Goal: Task Accomplishment & Management: Manage account settings

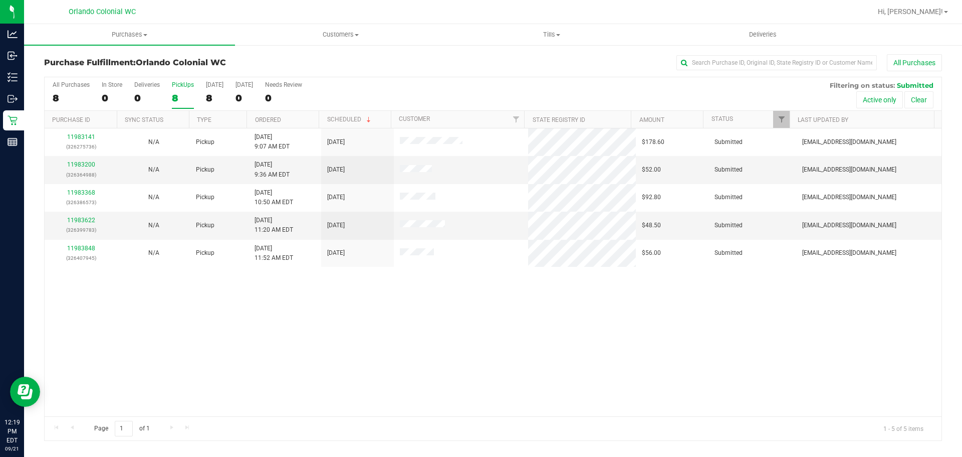
click at [177, 93] on div "8" at bounding box center [183, 98] width 22 height 12
click at [0, 0] on input "PickUps 8" at bounding box center [0, 0] width 0 height 0
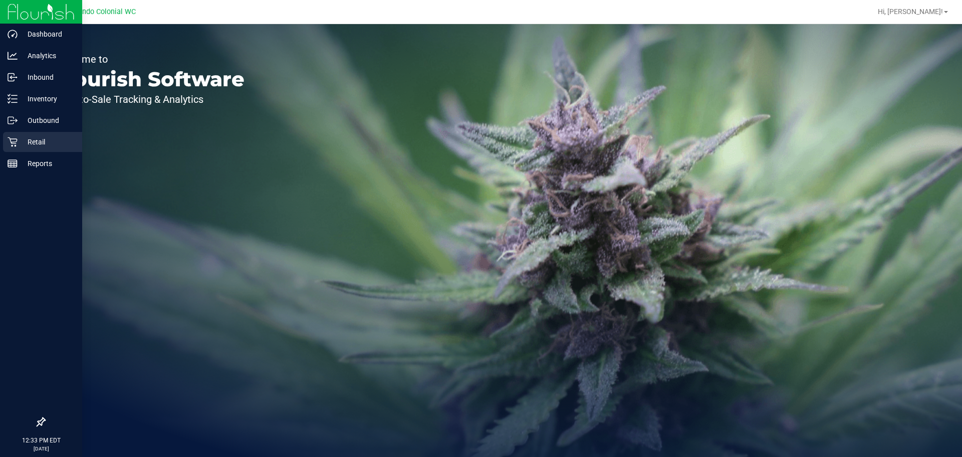
click at [71, 141] on p "Retail" at bounding box center [48, 142] width 60 height 12
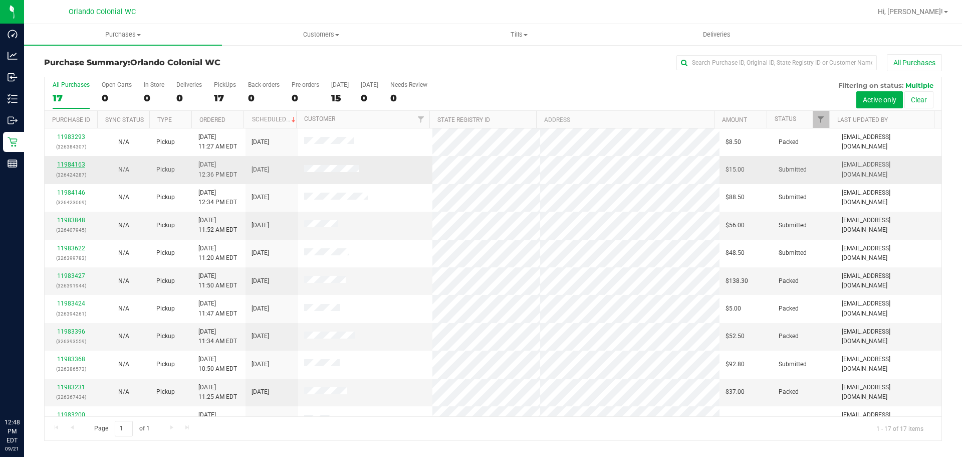
click at [80, 163] on link "11984163" at bounding box center [71, 164] width 28 height 7
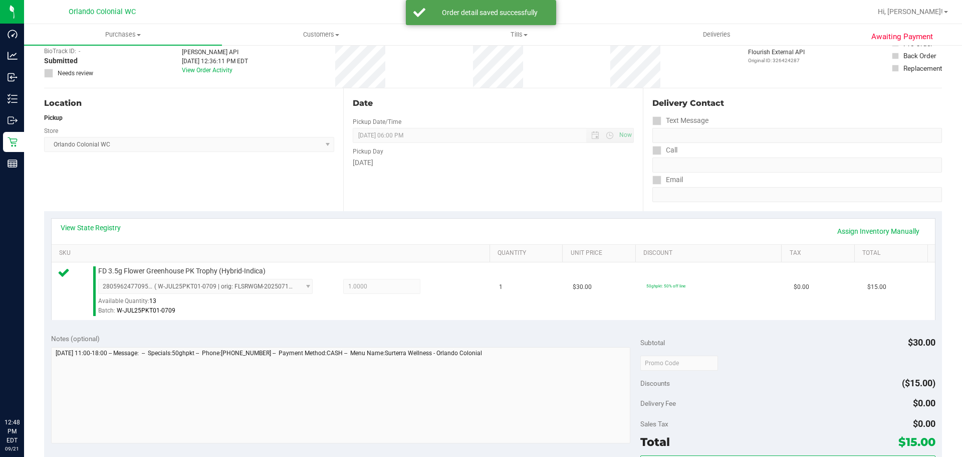
scroll to position [251, 0]
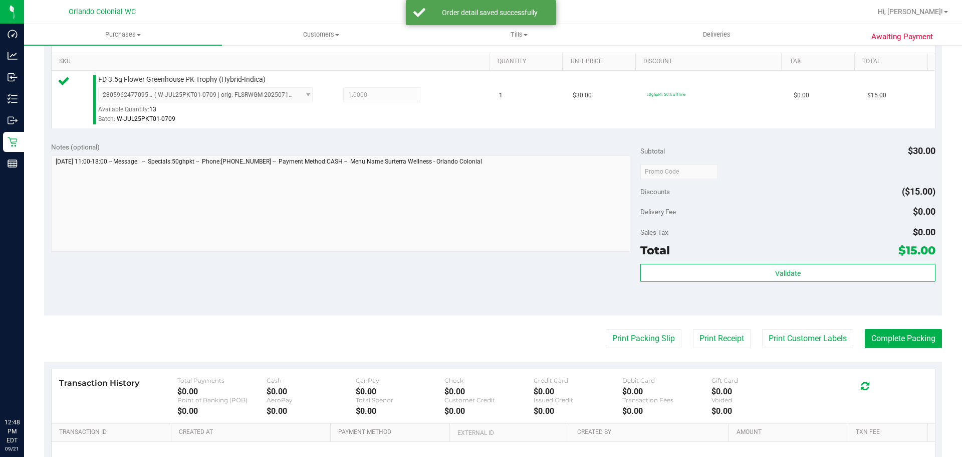
click at [688, 286] on div "Validate" at bounding box center [787, 286] width 295 height 45
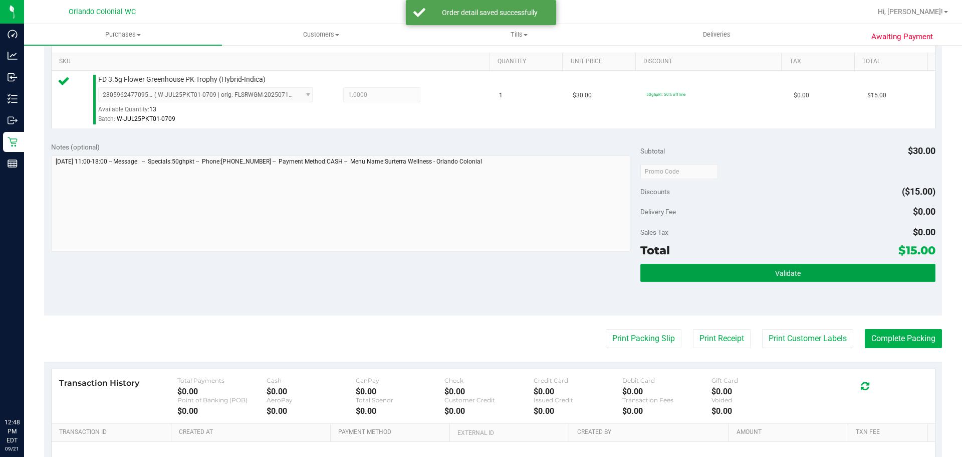
click at [689, 276] on button "Validate" at bounding box center [787, 273] width 295 height 18
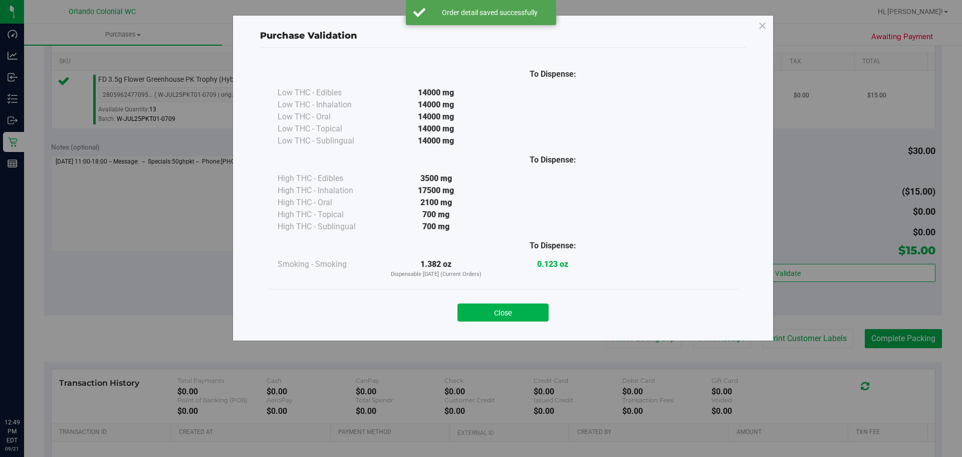
click at [483, 334] on div "Purchase Validation To Dispense: Low THC - Edibles 14000 mg" at bounding box center [503, 178] width 541 height 326
click at [528, 313] on button "Close" at bounding box center [503, 312] width 91 height 18
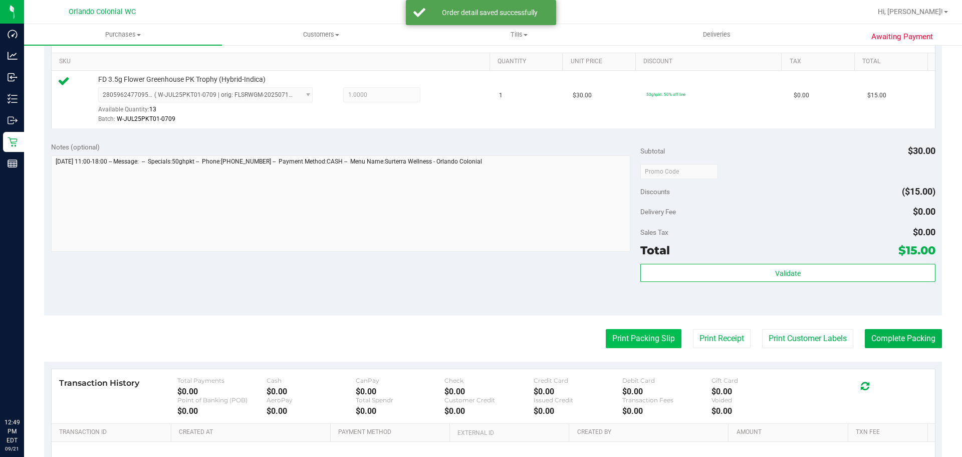
click at [636, 331] on button "Print Packing Slip" at bounding box center [644, 338] width 76 height 19
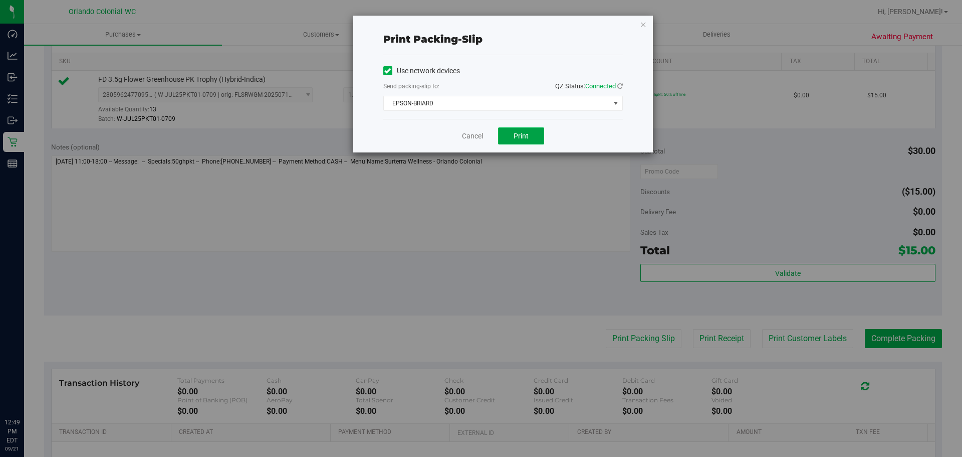
click at [521, 136] on span "Print" at bounding box center [521, 136] width 15 height 8
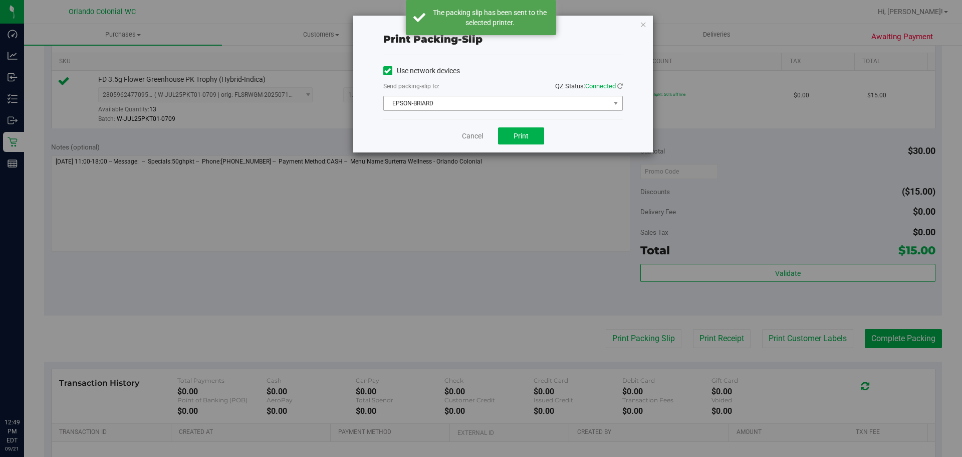
click at [521, 107] on span "EPSON-BRIARD" at bounding box center [497, 103] width 226 height 14
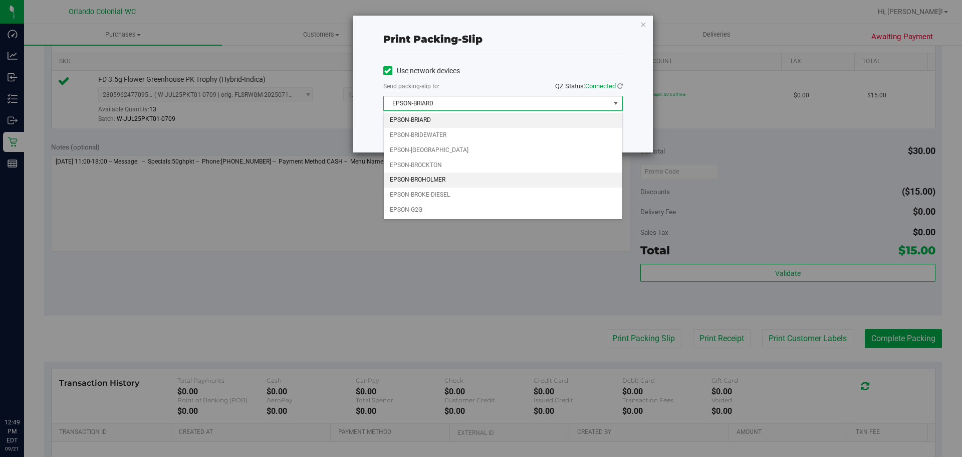
click at [477, 181] on li "EPSON-BROHOLMER" at bounding box center [503, 179] width 239 height 15
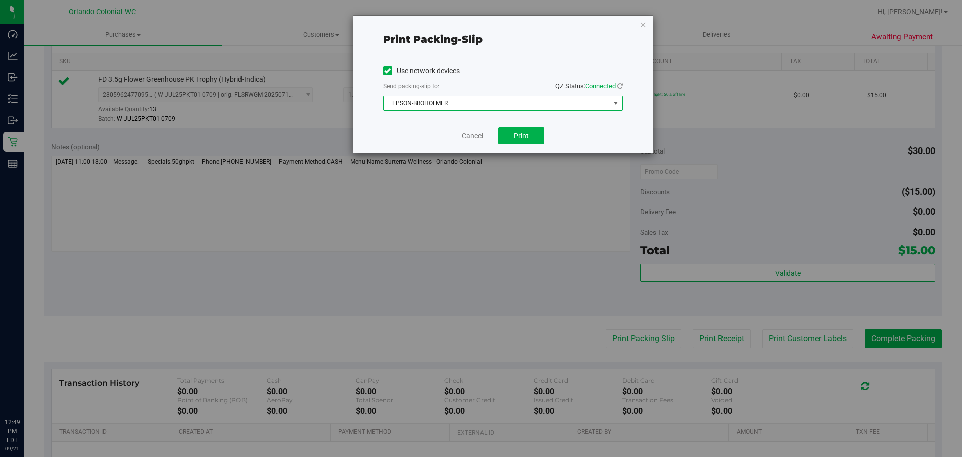
click at [418, 145] on div "Cancel Print" at bounding box center [503, 136] width 240 height 34
click at [516, 141] on button "Print" at bounding box center [521, 135] width 46 height 17
click at [473, 136] on link "Cancel" at bounding box center [472, 136] width 21 height 11
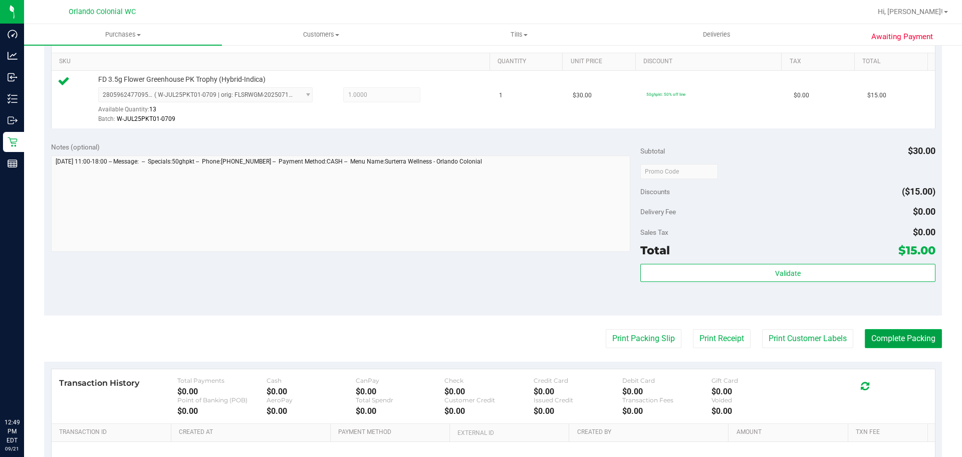
click at [889, 332] on button "Complete Packing" at bounding box center [903, 338] width 77 height 19
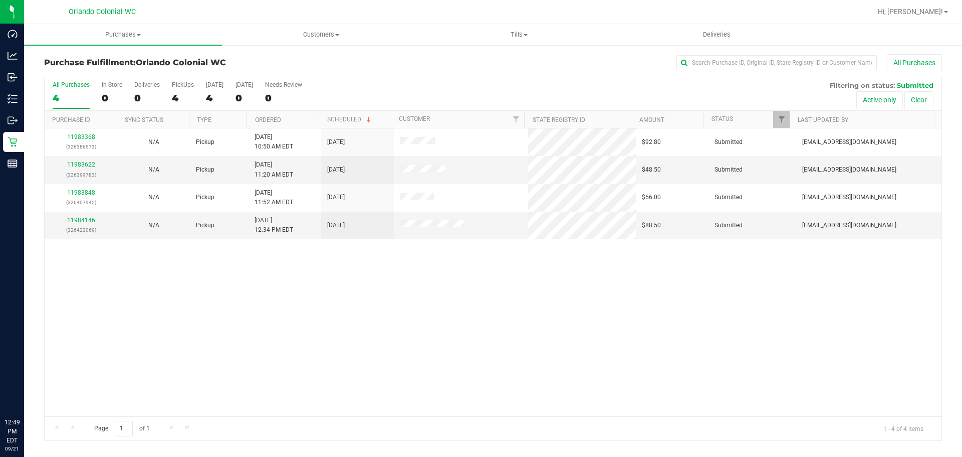
click at [470, 308] on div "11983368 (326386573) N/A Pickup 9/21/2025 10:50 AM EDT 9/21/2025 $92.80 Submitt…" at bounding box center [493, 272] width 897 height 288
click at [88, 163] on link "11983622" at bounding box center [81, 164] width 28 height 7
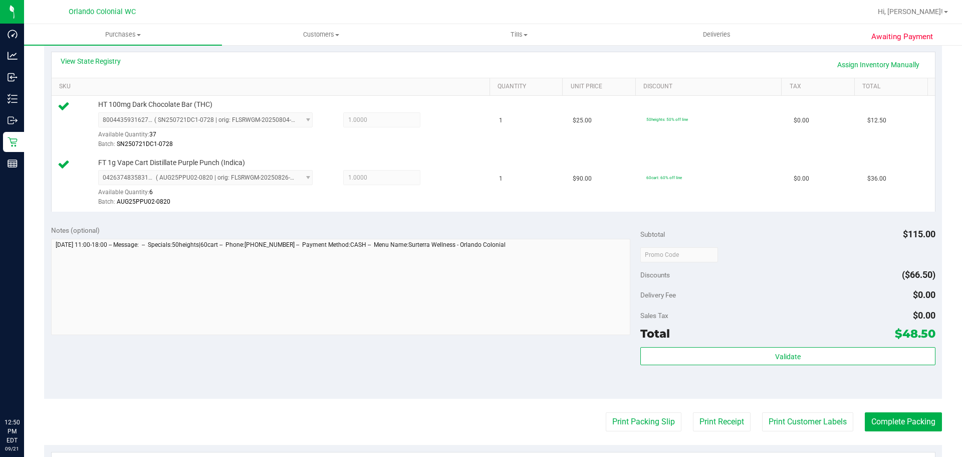
scroll to position [240, 0]
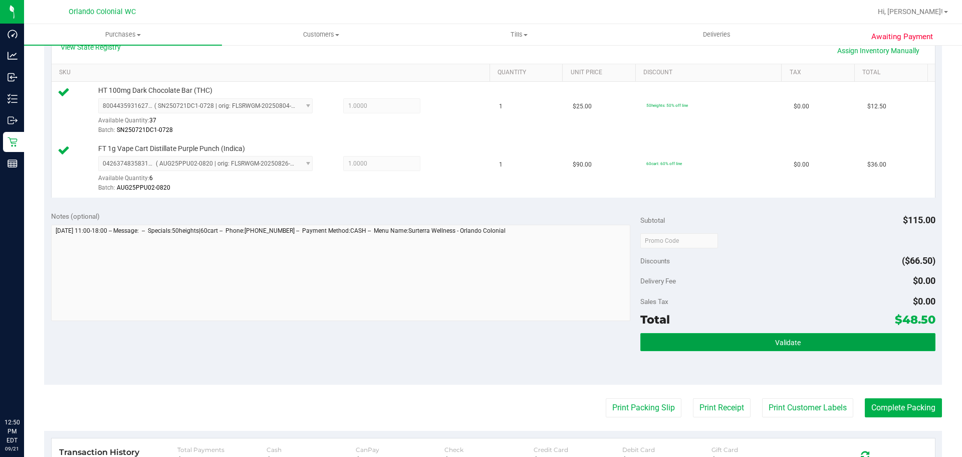
click at [797, 342] on button "Validate" at bounding box center [787, 342] width 295 height 18
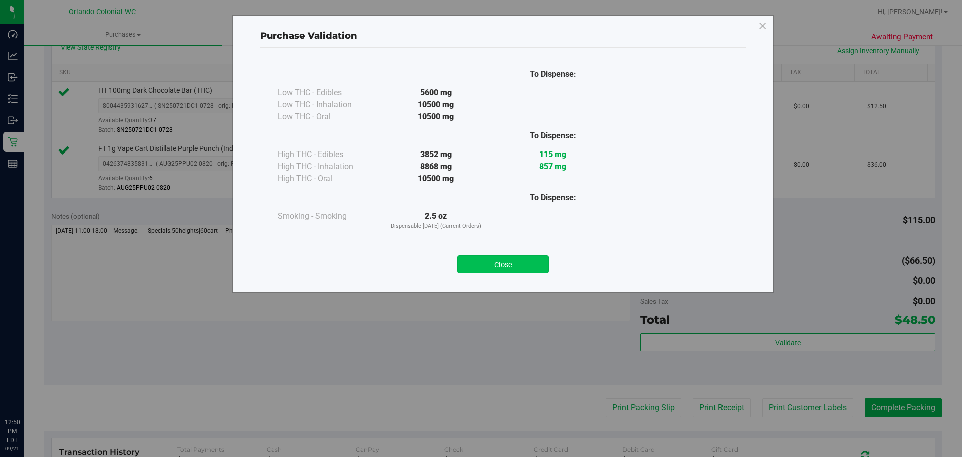
click at [515, 259] on button "Close" at bounding box center [503, 264] width 91 height 18
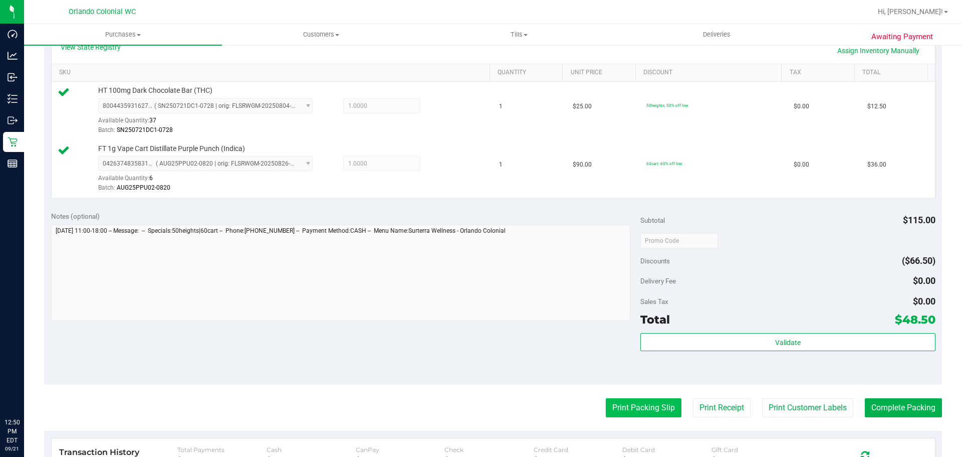
click at [620, 413] on button "Print Packing Slip" at bounding box center [644, 407] width 76 height 19
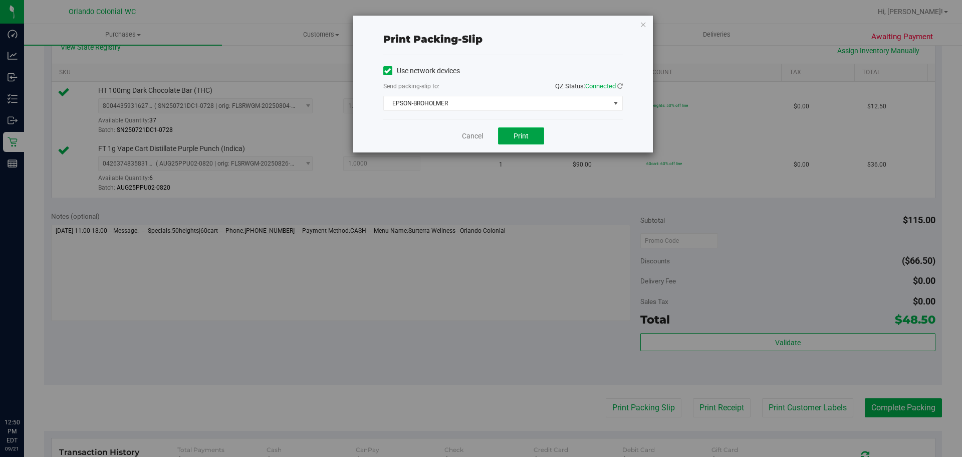
click at [515, 139] on span "Print" at bounding box center [521, 136] width 15 height 8
click at [464, 138] on link "Cancel" at bounding box center [472, 136] width 21 height 11
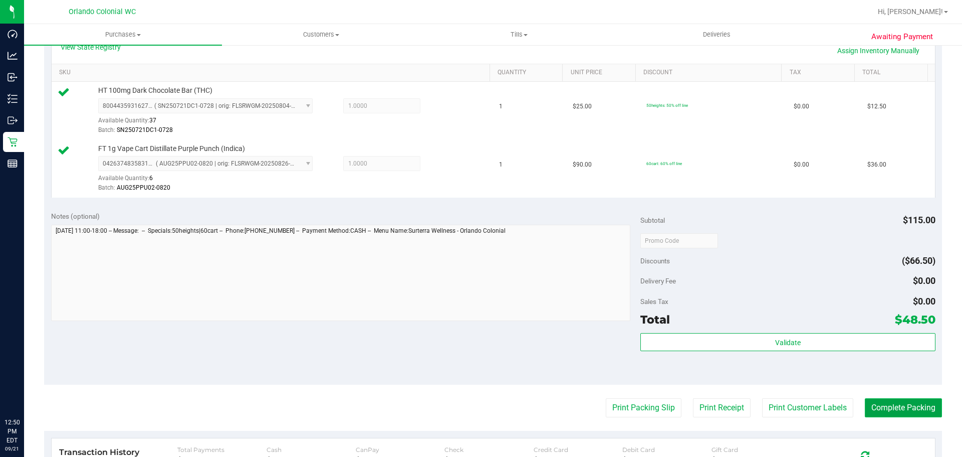
click at [898, 415] on button "Complete Packing" at bounding box center [903, 407] width 77 height 19
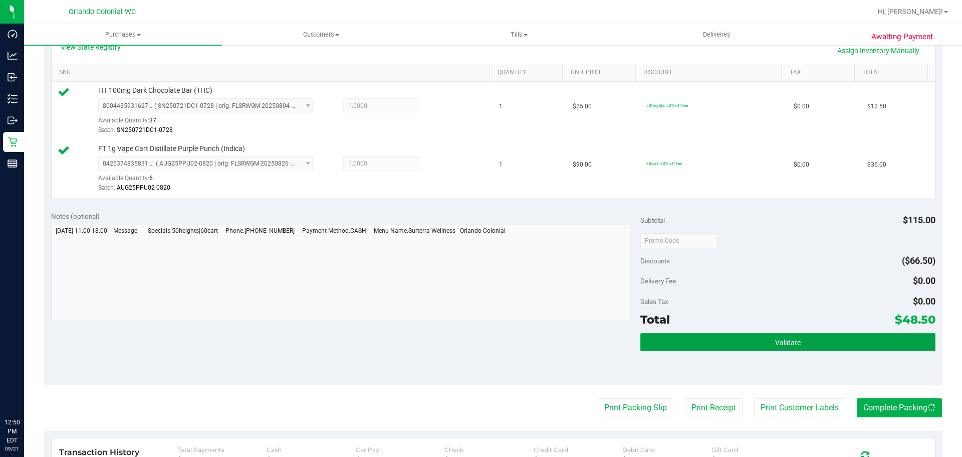
click at [831, 344] on button "Validate" at bounding box center [787, 342] width 295 height 18
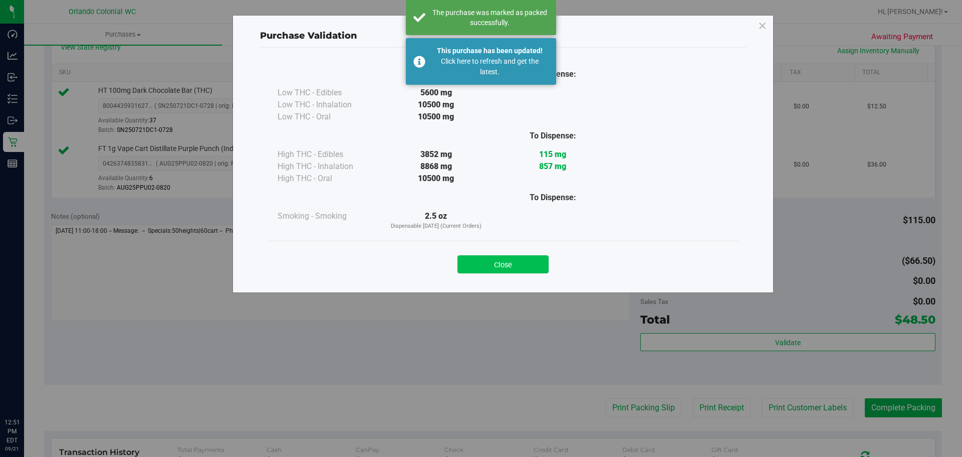
click at [476, 261] on button "Close" at bounding box center [503, 264] width 91 height 18
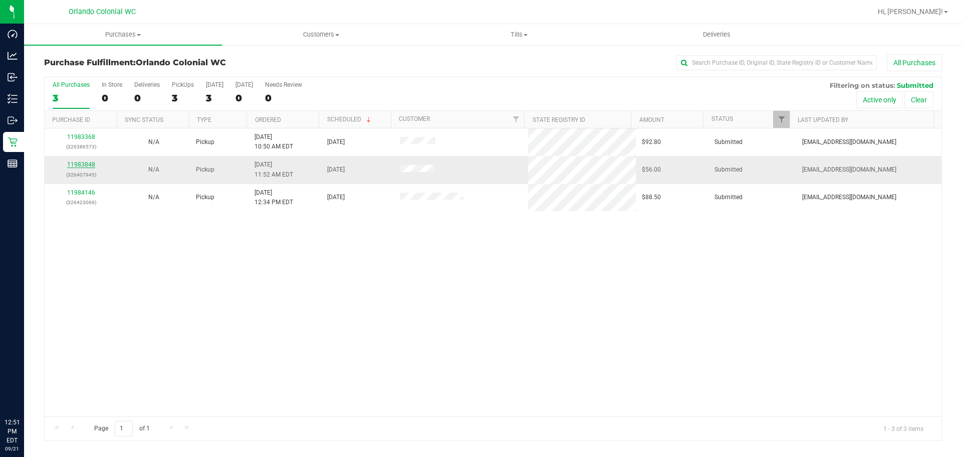
click at [83, 161] on link "11983848" at bounding box center [81, 164] width 28 height 7
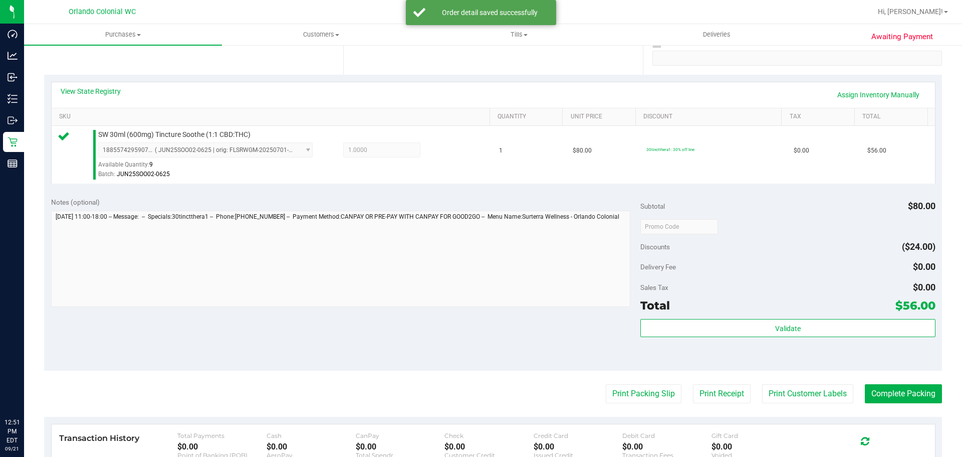
scroll to position [200, 0]
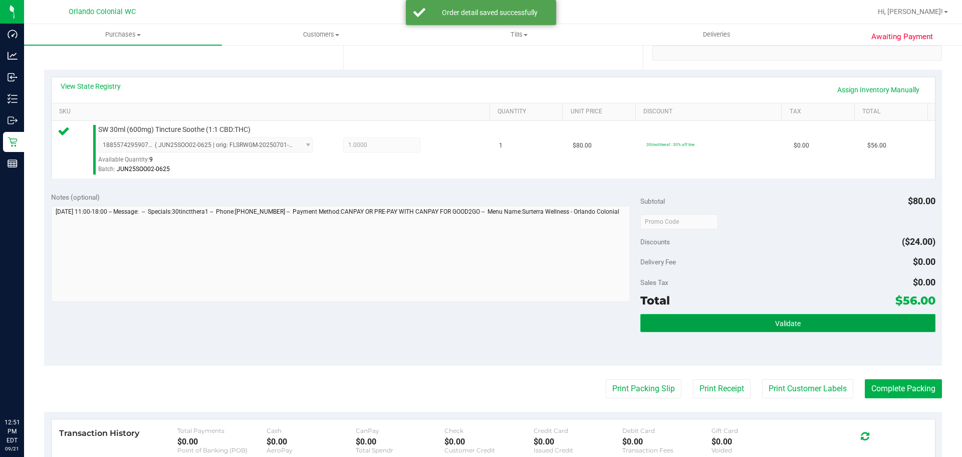
click at [655, 329] on button "Validate" at bounding box center [787, 323] width 295 height 18
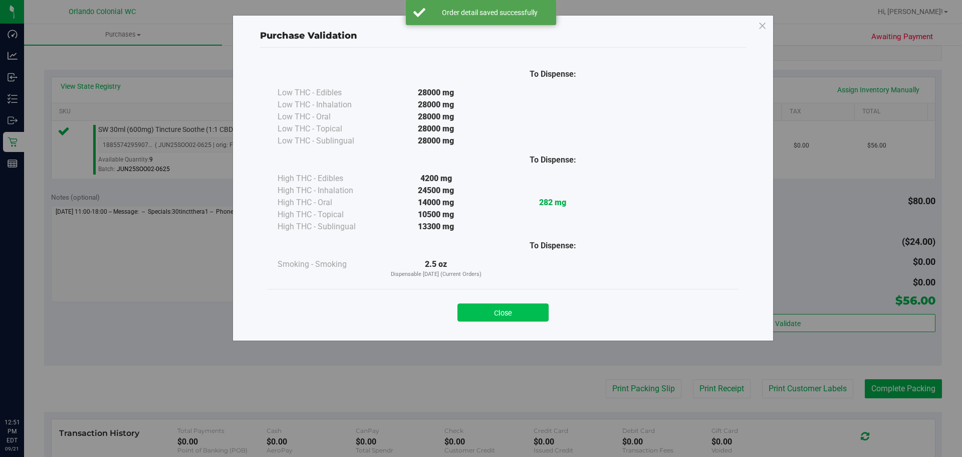
click at [522, 305] on button "Close" at bounding box center [503, 312] width 91 height 18
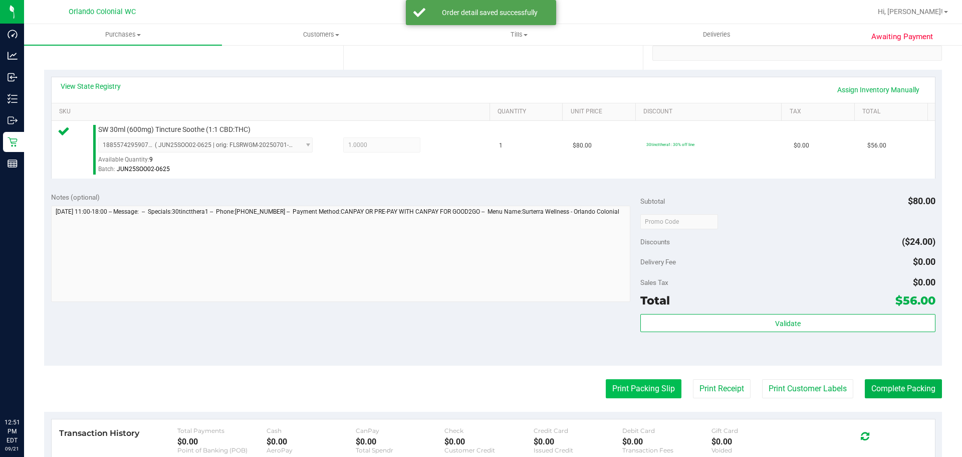
click at [625, 387] on button "Print Packing Slip" at bounding box center [644, 388] width 76 height 19
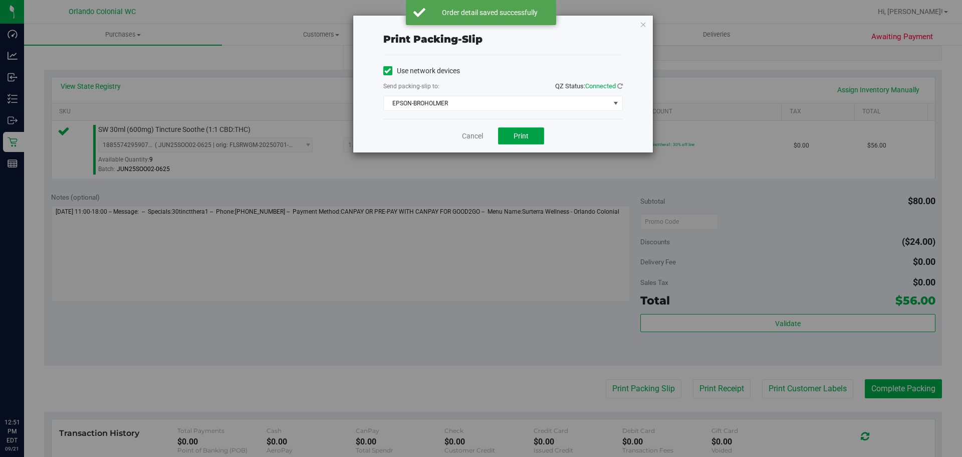
click at [527, 134] on span "Print" at bounding box center [521, 136] width 15 height 8
click at [464, 134] on link "Cancel" at bounding box center [472, 136] width 21 height 11
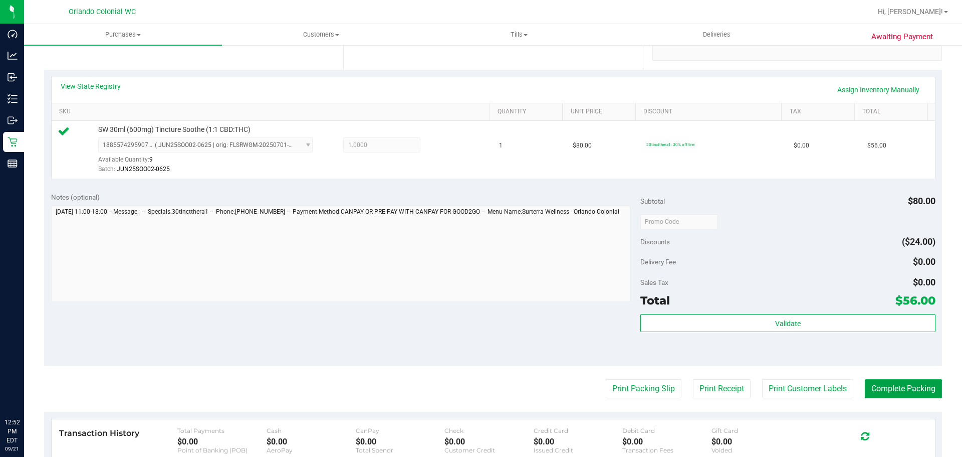
click at [889, 383] on button "Complete Packing" at bounding box center [903, 388] width 77 height 19
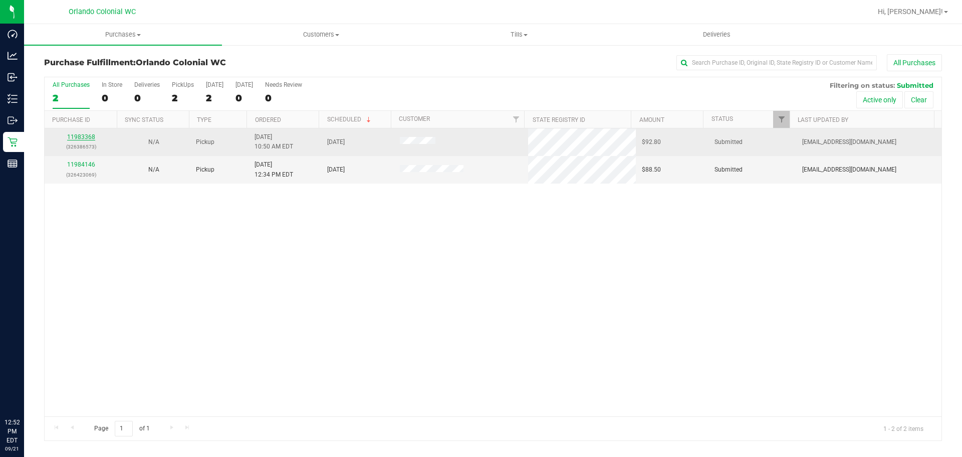
click at [80, 136] on link "11983368" at bounding box center [81, 136] width 28 height 7
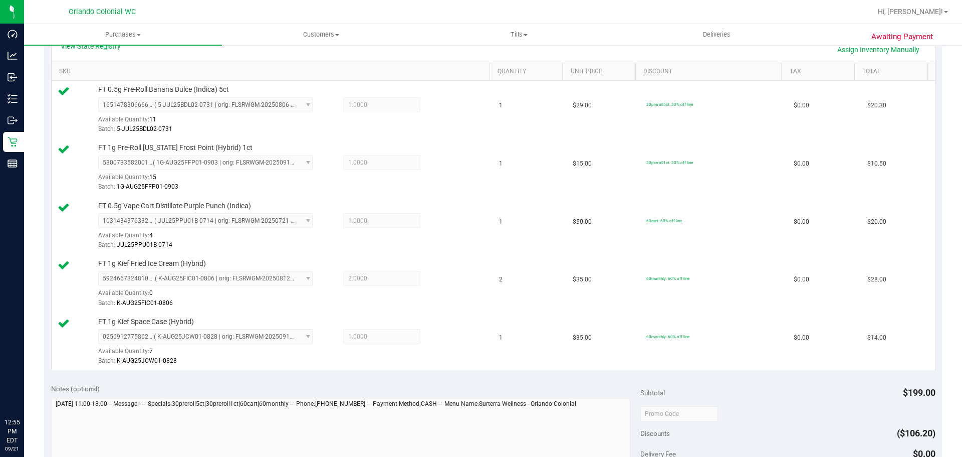
scroll to position [351, 0]
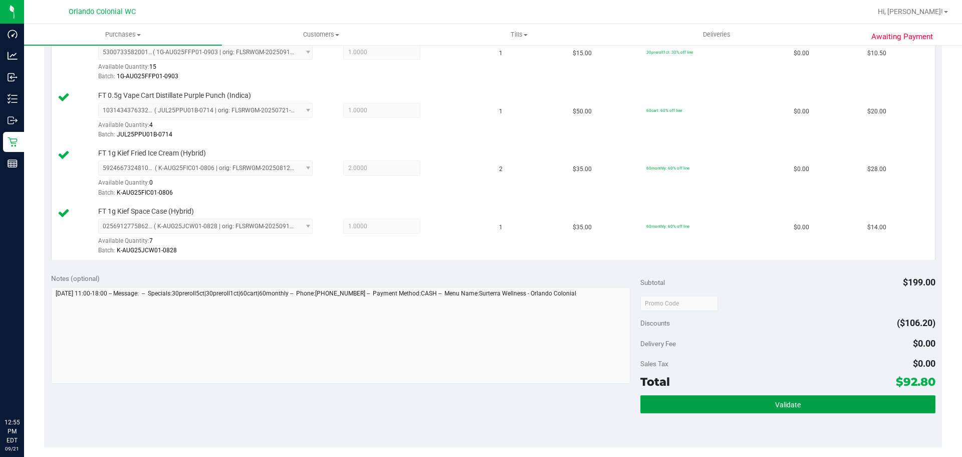
click at [775, 400] on span "Validate" at bounding box center [788, 404] width 26 height 8
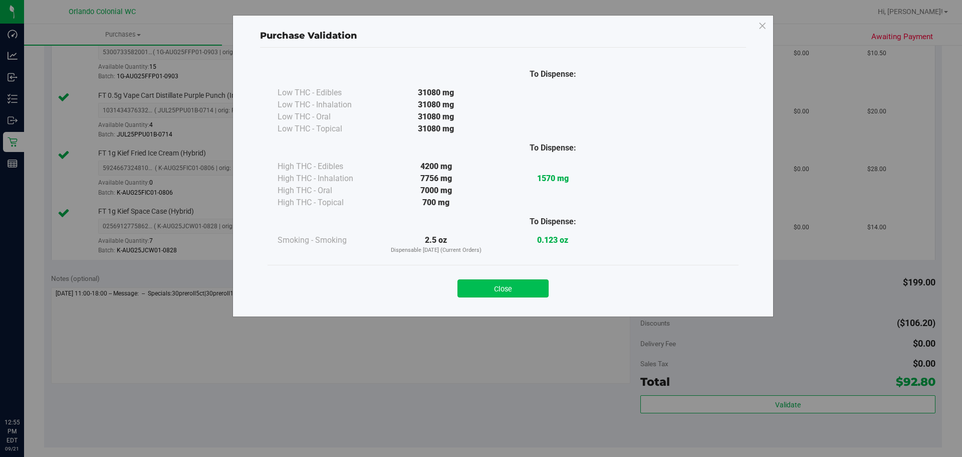
click at [535, 296] on button "Close" at bounding box center [503, 288] width 91 height 18
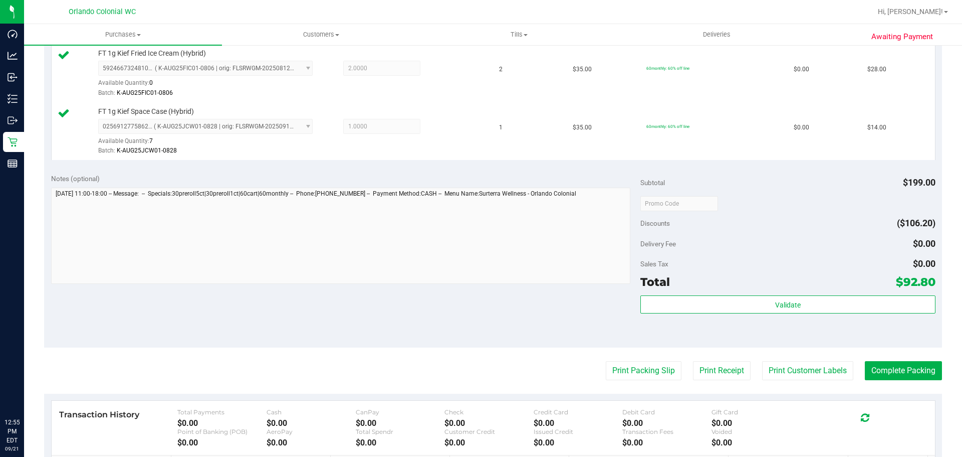
scroll to position [476, 0]
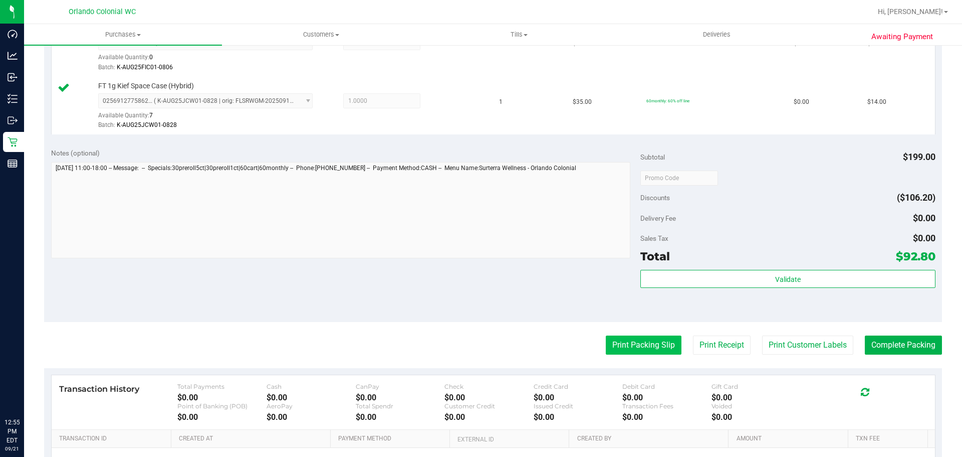
click at [635, 344] on button "Print Packing Slip" at bounding box center [644, 344] width 76 height 19
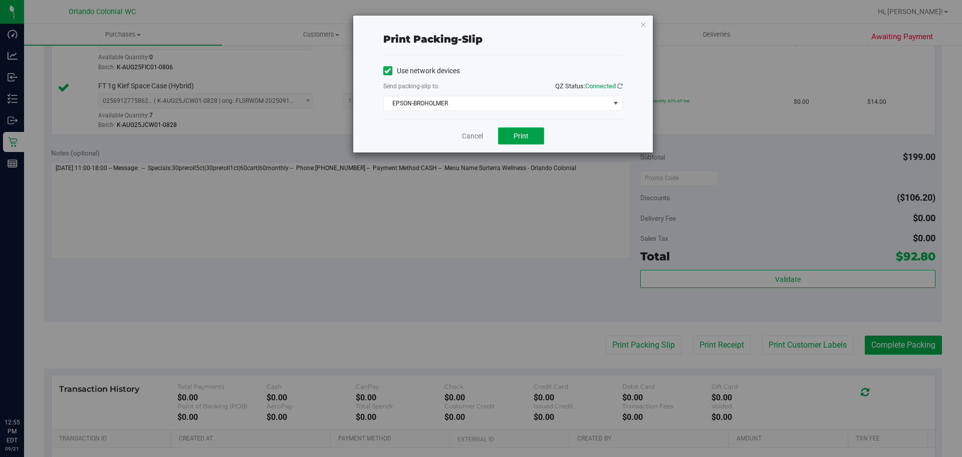
click at [523, 141] on button "Print" at bounding box center [521, 135] width 46 height 17
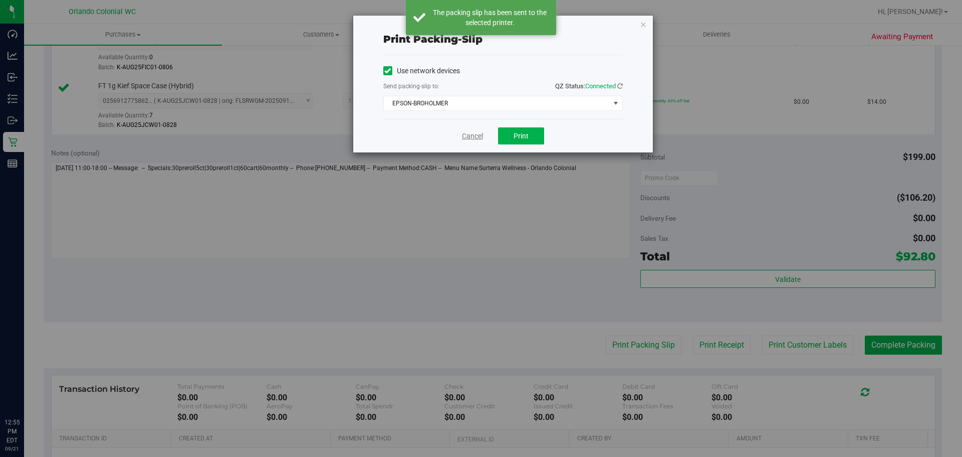
click at [468, 139] on link "Cancel" at bounding box center [472, 136] width 21 height 11
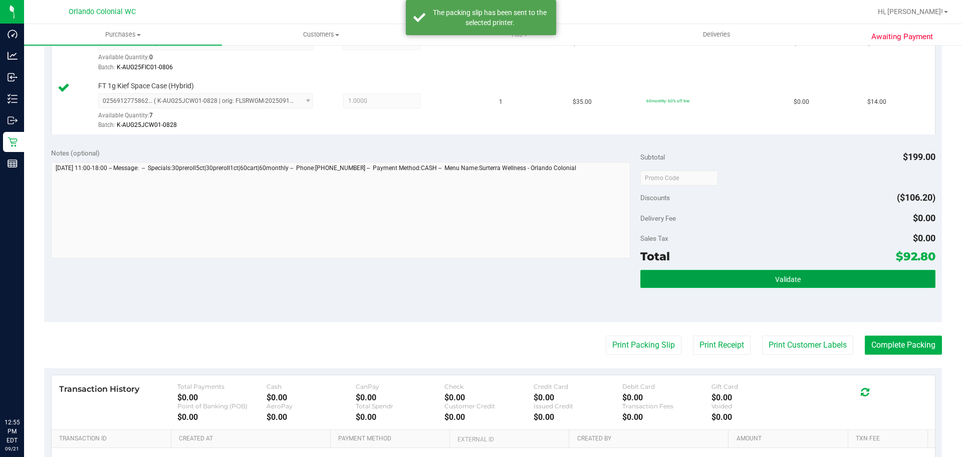
click at [715, 285] on button "Validate" at bounding box center [787, 279] width 295 height 18
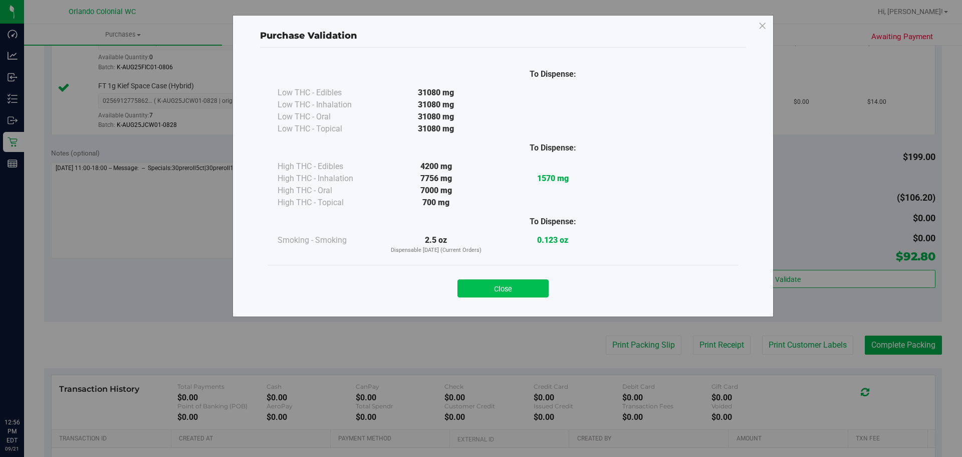
click at [524, 282] on button "Close" at bounding box center [503, 288] width 91 height 18
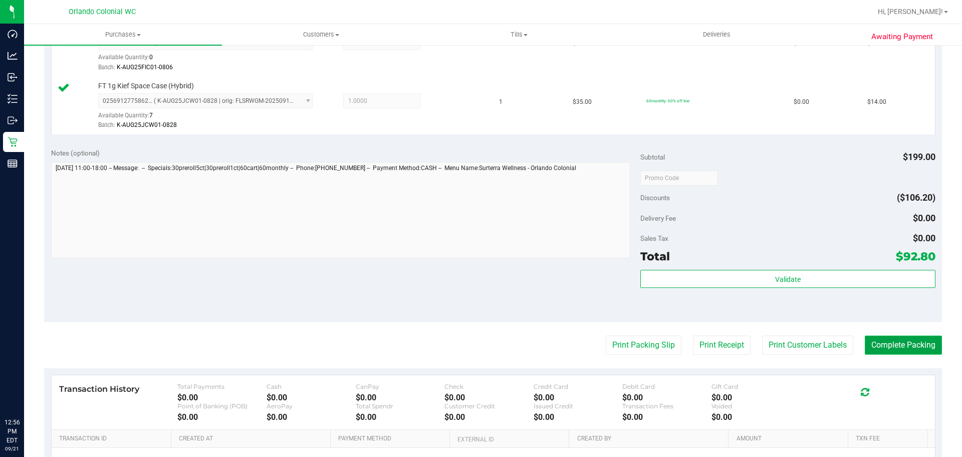
click at [906, 352] on button "Complete Packing" at bounding box center [903, 344] width 77 height 19
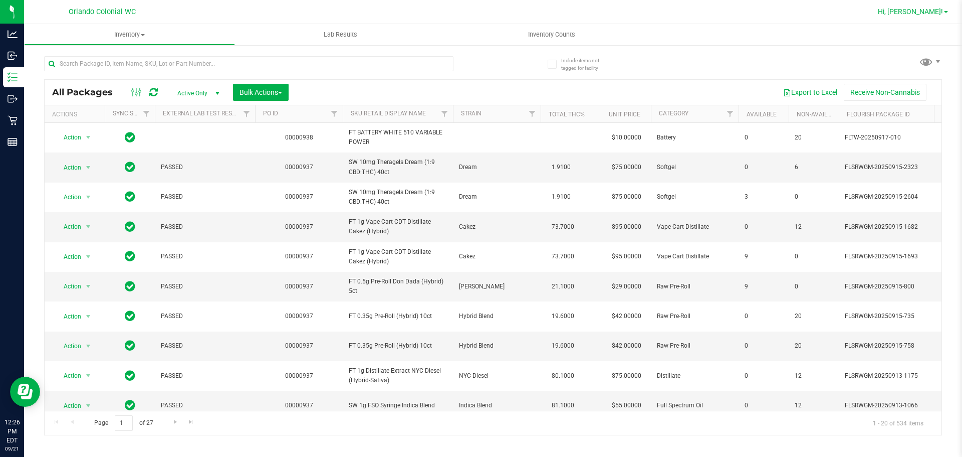
click at [938, 13] on span "Hi, [PERSON_NAME]!" at bounding box center [910, 12] width 65 height 8
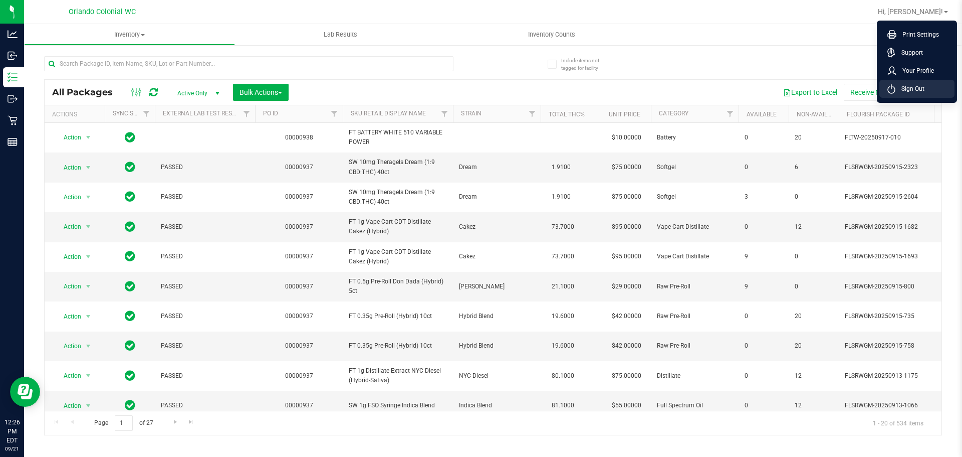
click at [910, 92] on span "Sign Out" at bounding box center [909, 89] width 29 height 10
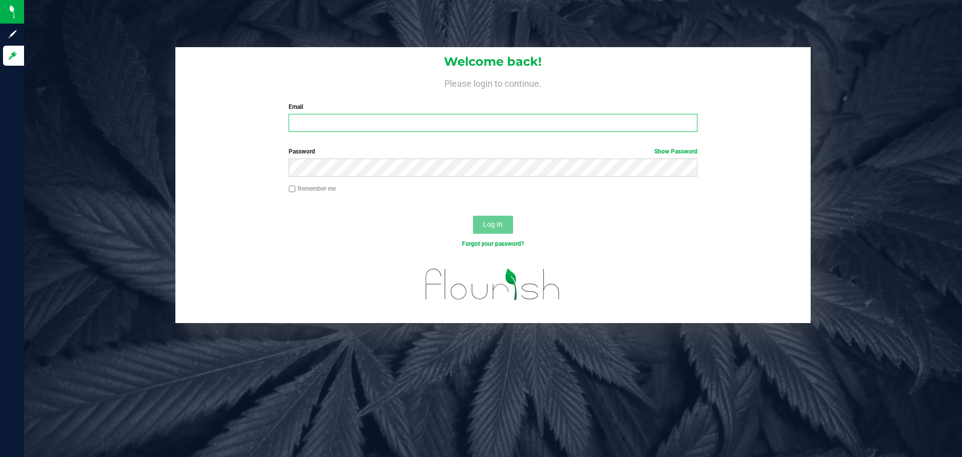
click at [339, 114] on input "Email" at bounding box center [493, 123] width 408 height 18
click at [473, 215] on button "Log In" at bounding box center [493, 224] width 40 height 18
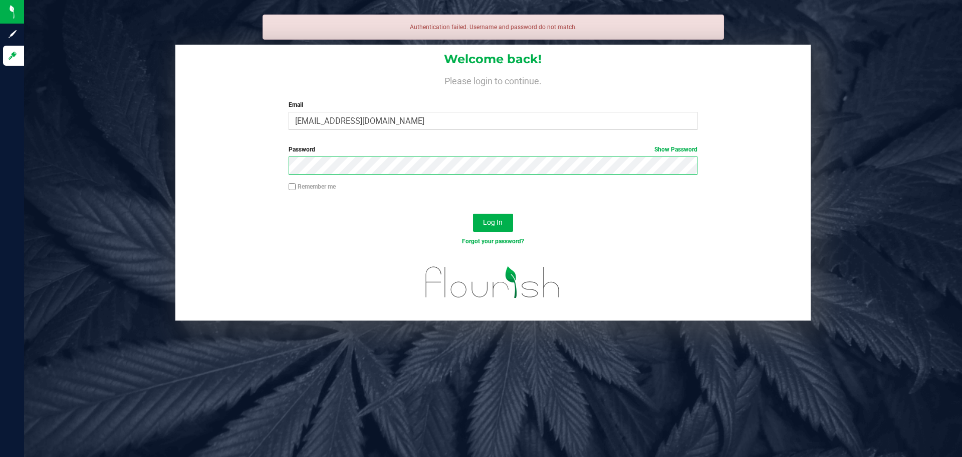
click at [473, 213] on button "Log In" at bounding box center [493, 222] width 40 height 18
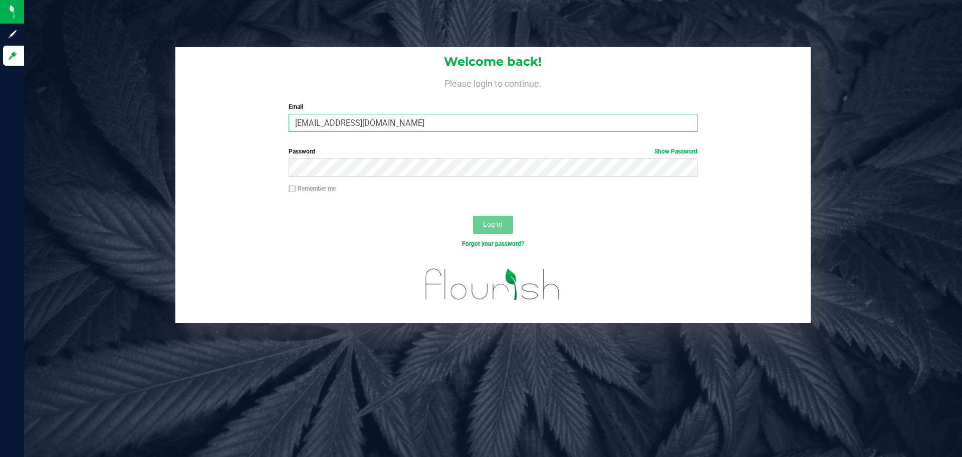
click at [421, 121] on input "[EMAIL_ADDRESS][DOMAIN_NAME]" at bounding box center [493, 123] width 408 height 18
type input "[EMAIL_ADDRESS][DOMAIN_NAME]"
click at [473, 215] on button "Log In" at bounding box center [493, 224] width 40 height 18
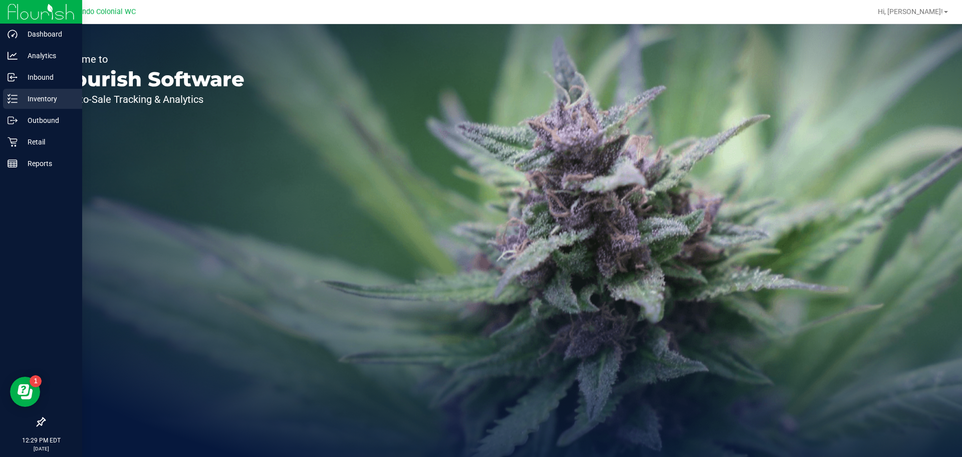
click at [45, 102] on p "Inventory" at bounding box center [48, 99] width 60 height 12
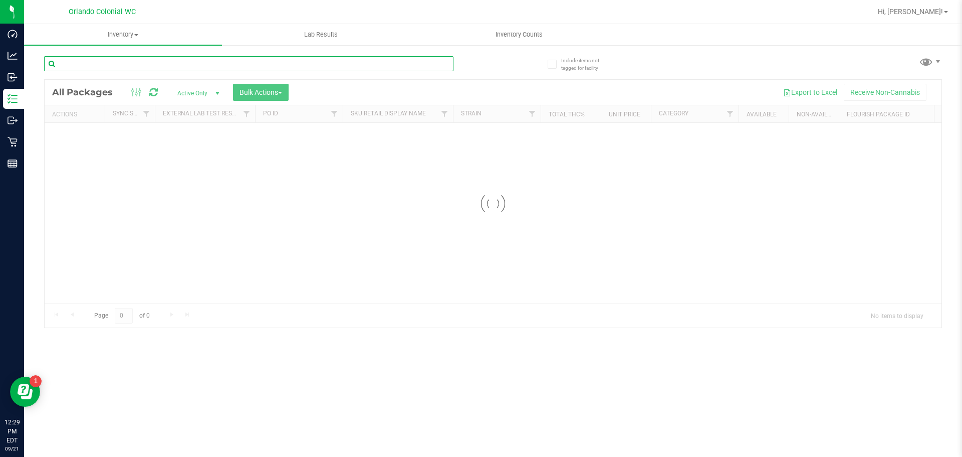
click at [107, 69] on input "text" at bounding box center [248, 63] width 409 height 15
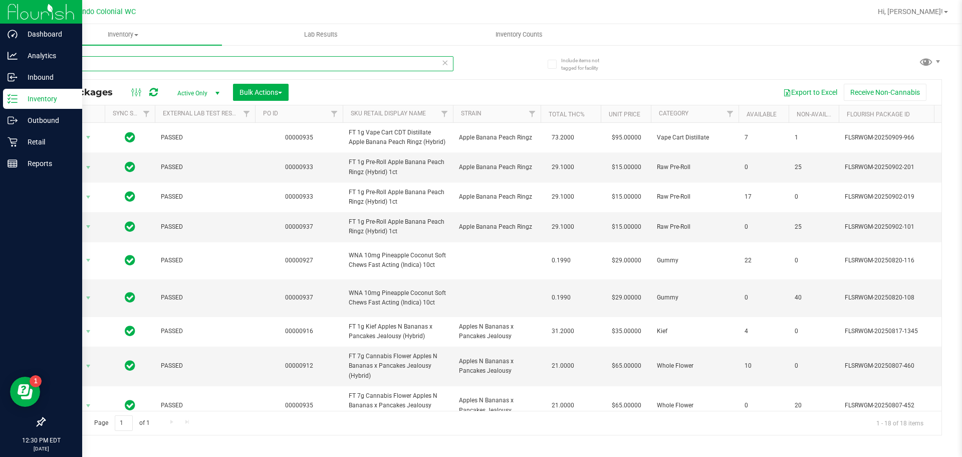
type input "apple"
click at [19, 147] on p "Retail" at bounding box center [48, 142] width 60 height 12
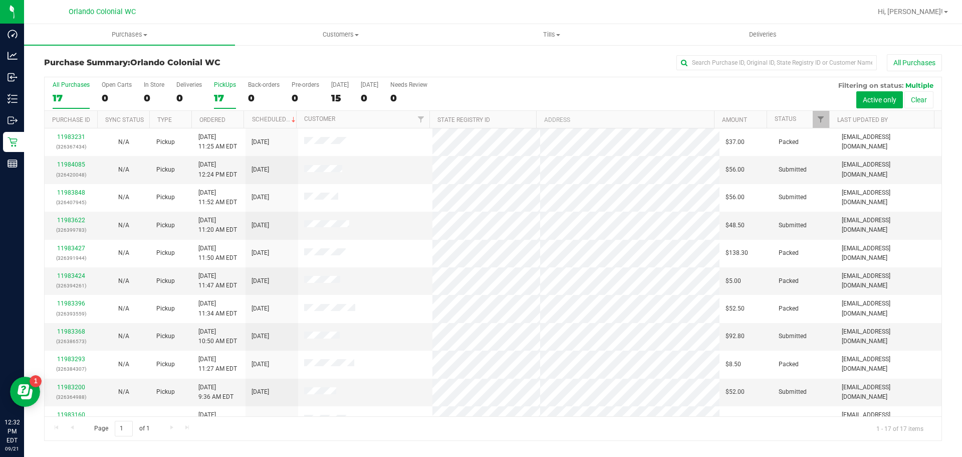
click at [219, 91] on label "PickUps 17" at bounding box center [225, 95] width 22 height 28
click at [0, 0] on input "PickUps 17" at bounding box center [0, 0] width 0 height 0
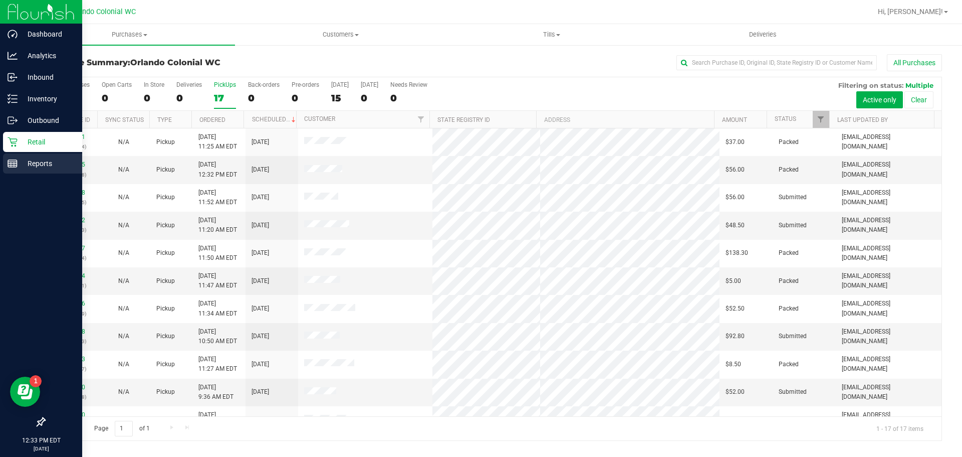
click at [16, 166] on icon at bounding box center [13, 163] width 10 height 10
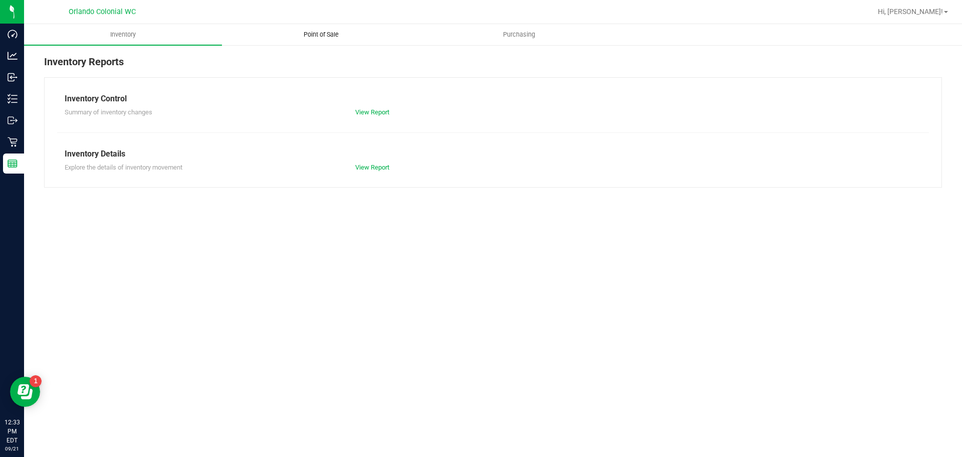
click at [321, 32] on span "Point of Sale" at bounding box center [321, 34] width 62 height 9
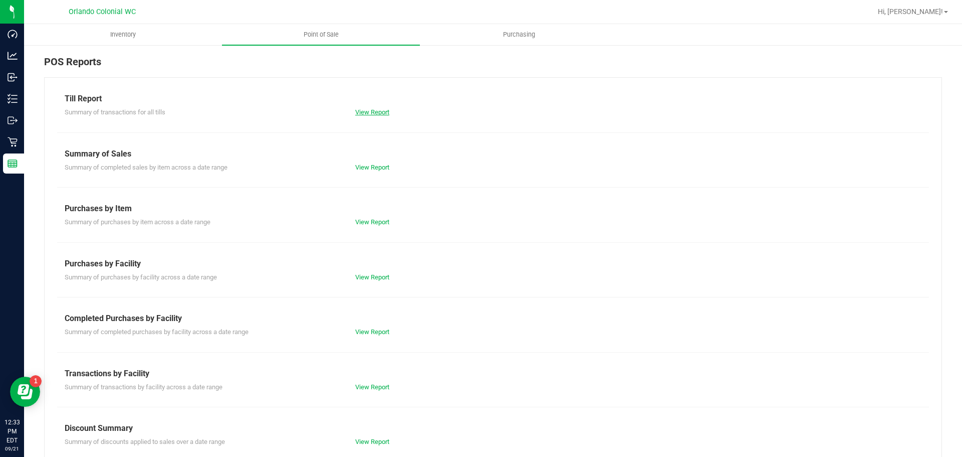
click at [368, 109] on link "View Report" at bounding box center [372, 112] width 34 height 8
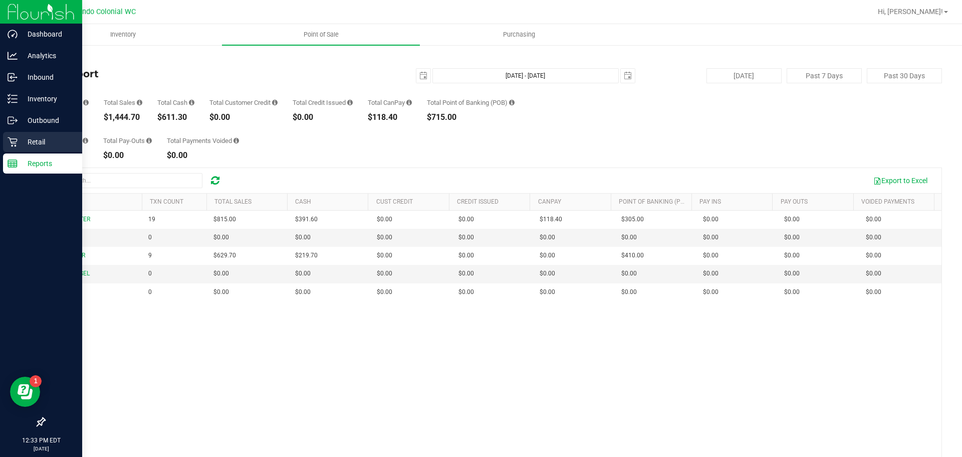
click at [5, 133] on div "Retail" at bounding box center [42, 142] width 79 height 20
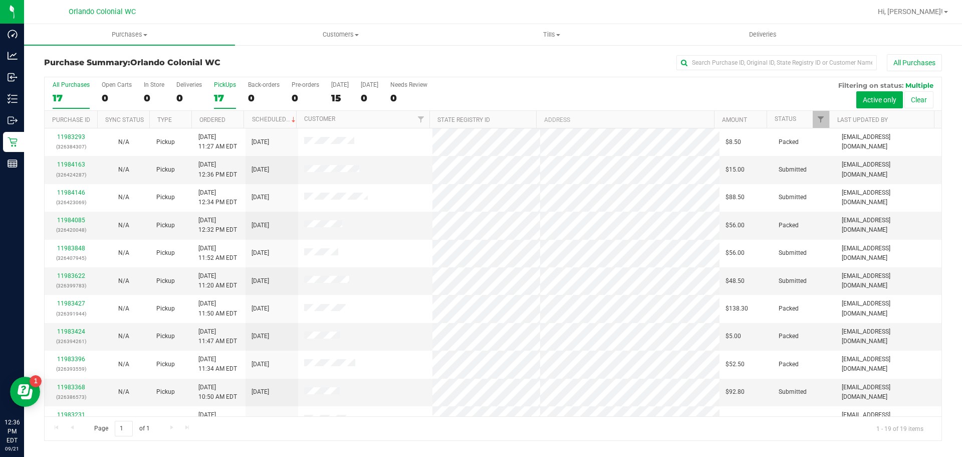
click at [221, 90] on label "PickUps 17" at bounding box center [225, 95] width 22 height 28
click at [0, 0] on input "PickUps 17" at bounding box center [0, 0] width 0 height 0
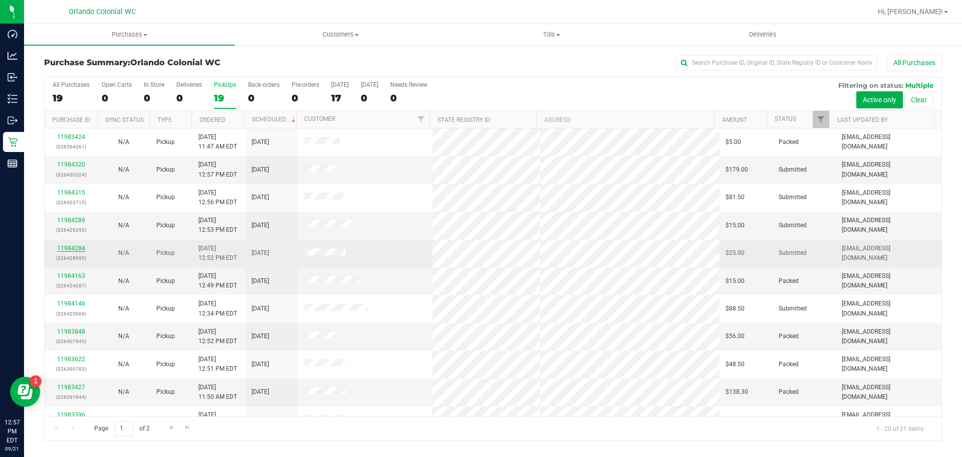
click at [63, 250] on link "11984284" at bounding box center [71, 248] width 28 height 7
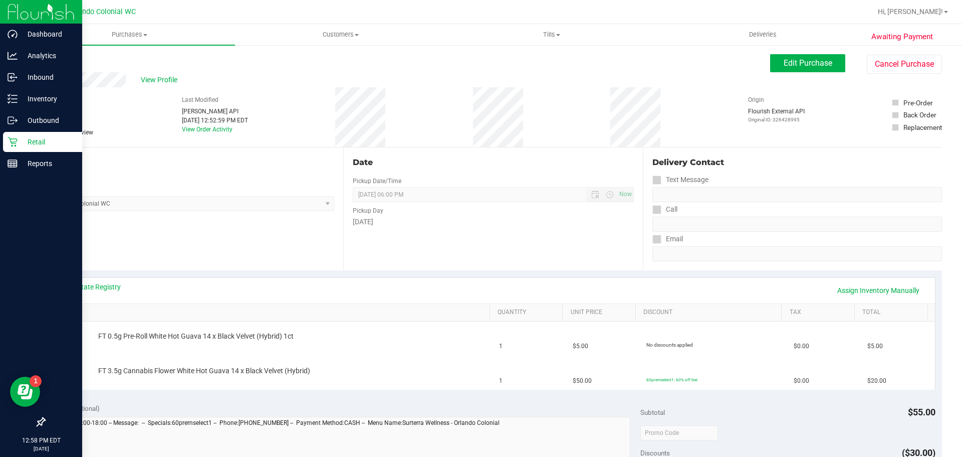
click at [8, 142] on icon at bounding box center [13, 142] width 10 height 10
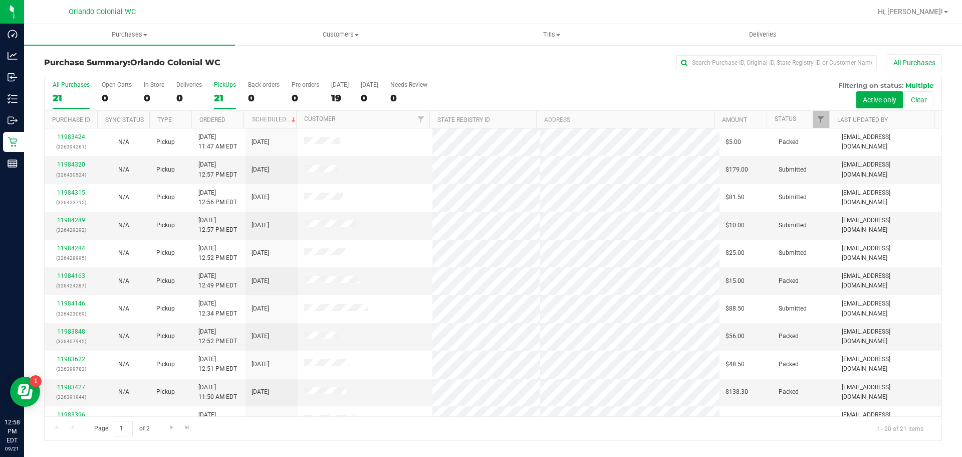
click at [223, 98] on div "21" at bounding box center [225, 98] width 22 height 12
click at [0, 0] on input "PickUps 21" at bounding box center [0, 0] width 0 height 0
